Goal: Use online tool/utility: Utilize a website feature to perform a specific function

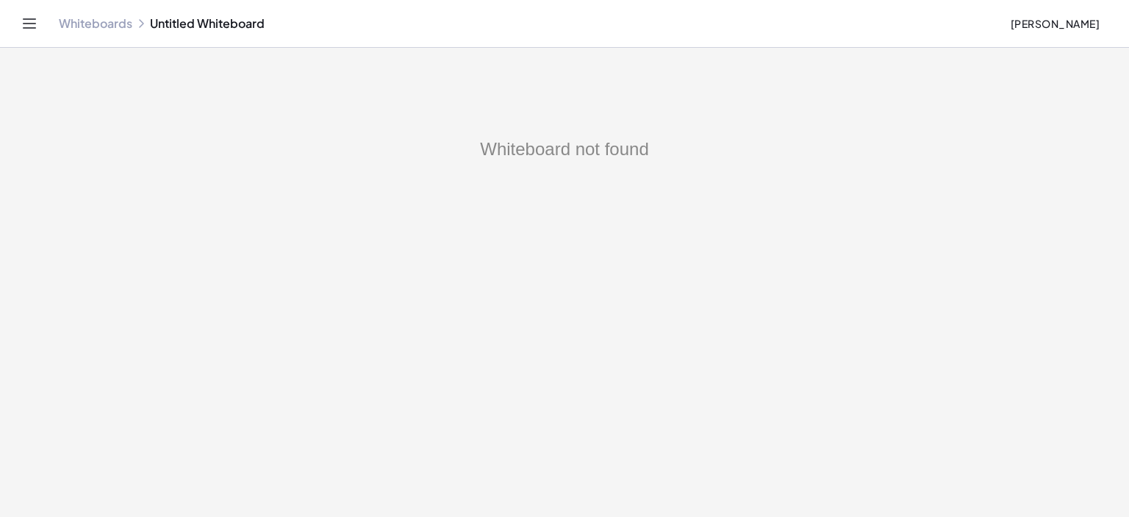
click at [106, 26] on link "Whiteboards" at bounding box center [96, 23] width 74 height 15
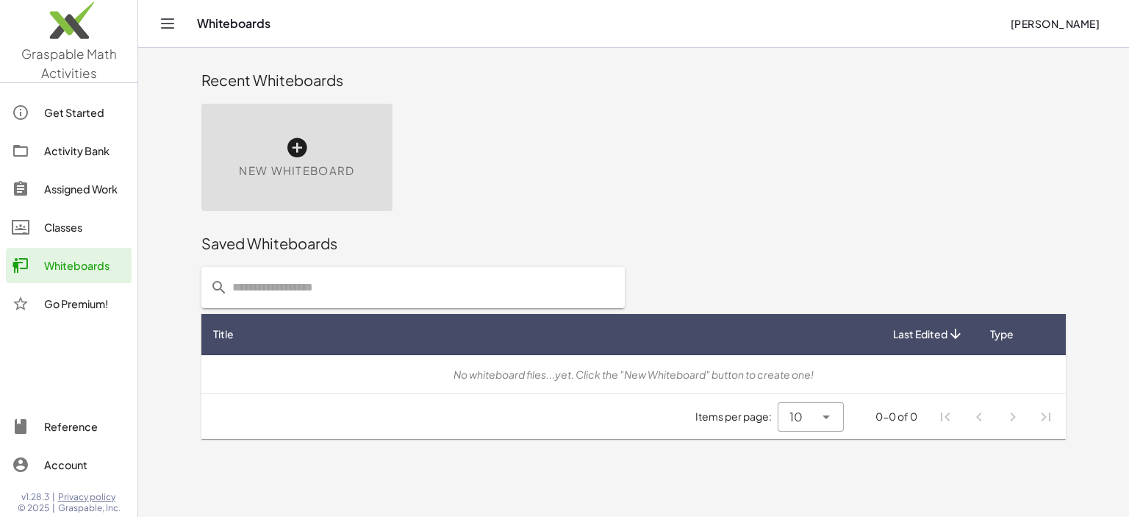
click at [308, 148] on icon at bounding box center [297, 148] width 24 height 24
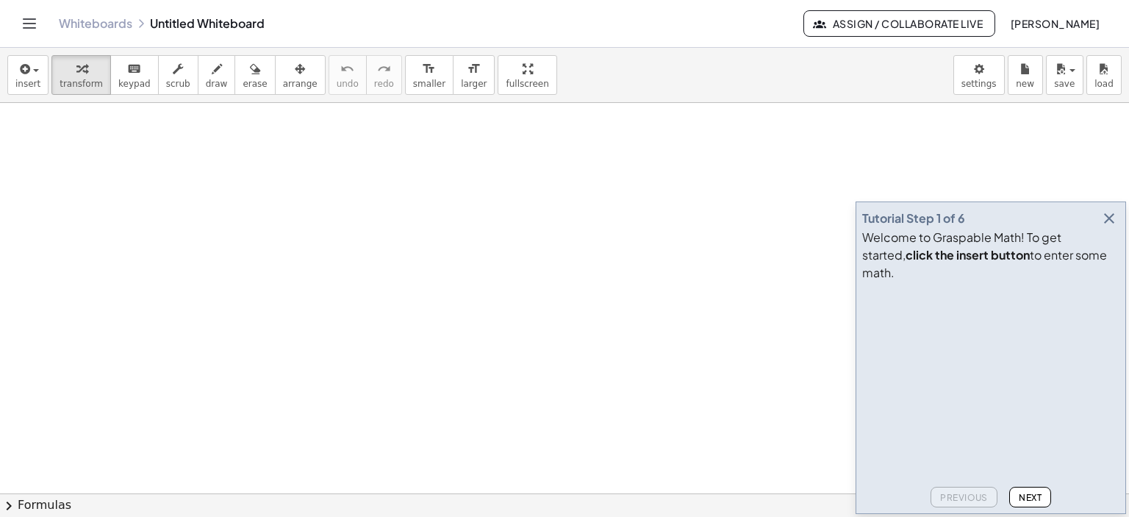
click at [1109, 227] on icon "button" at bounding box center [1109, 219] width 18 height 18
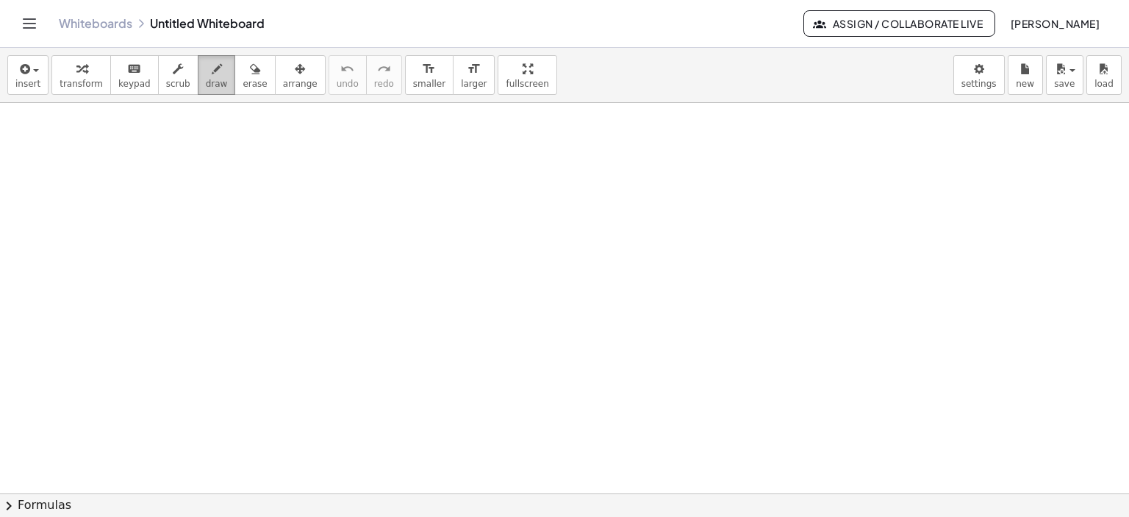
click at [212, 73] on icon "button" at bounding box center [217, 69] width 10 height 18
click at [206, 69] on div "button" at bounding box center [217, 69] width 22 height 18
click at [321, 226] on div at bounding box center [564, 494] width 1129 height 782
